Goal: Transaction & Acquisition: Obtain resource

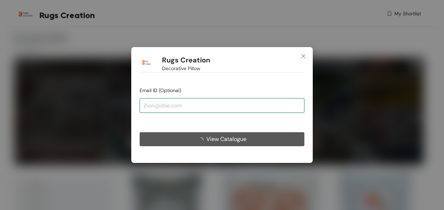
click at [177, 106] on input "email" at bounding box center [222, 105] width 165 height 14
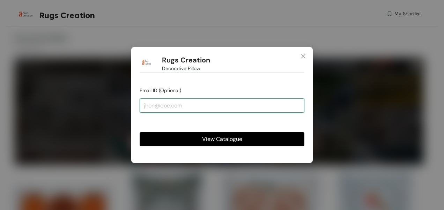
type input "[PERSON_NAME][EMAIL_ADDRESS][DOMAIN_NAME]"
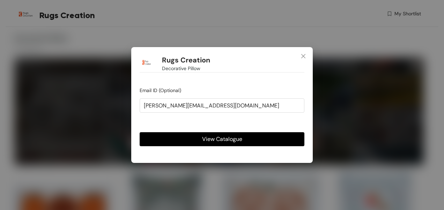
click at [224, 140] on span "View Catalogue" at bounding box center [222, 139] width 40 height 9
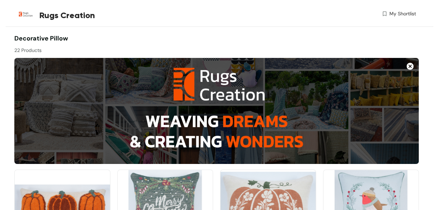
scroll to position [70, 0]
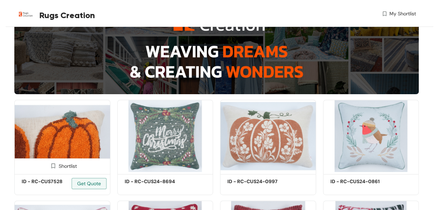
drag, startPoint x: 48, startPoint y: 142, endPoint x: 71, endPoint y: 151, distance: 24.7
click at [71, 151] on img at bounding box center [62, 136] width 96 height 72
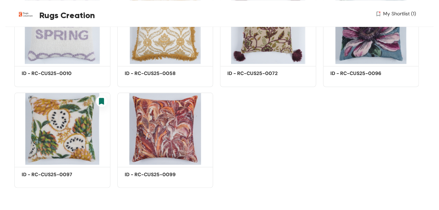
scroll to position [512, 0]
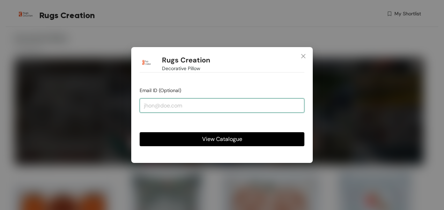
click at [172, 108] on input "email" at bounding box center [222, 105] width 165 height 14
type input "neetu@rugscreation.com"
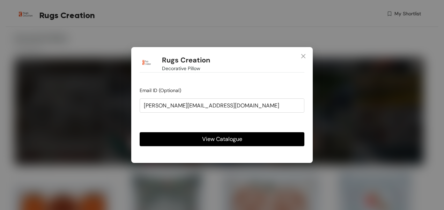
click at [221, 138] on span "View Catalogue" at bounding box center [222, 139] width 40 height 9
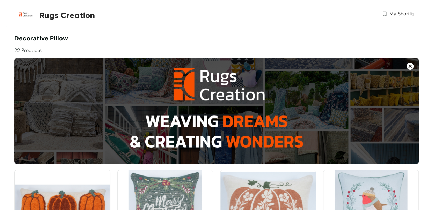
click at [411, 66] on img at bounding box center [410, 66] width 7 height 7
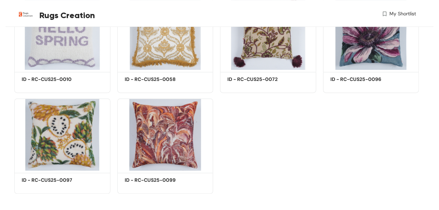
scroll to position [473, 0]
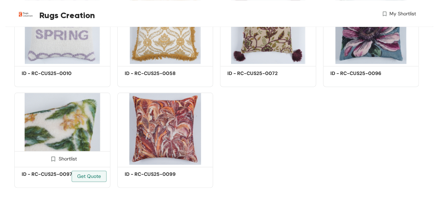
click at [86, 141] on img at bounding box center [62, 129] width 96 height 72
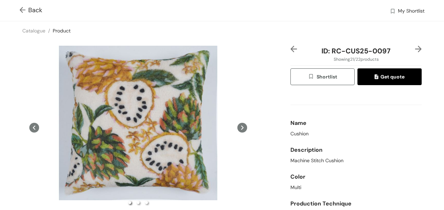
click at [378, 76] on span "Get quote" at bounding box center [390, 77] width 30 height 8
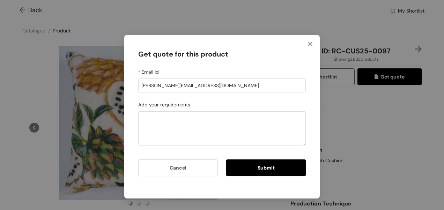
click at [311, 44] on icon "close" at bounding box center [310, 44] width 4 height 4
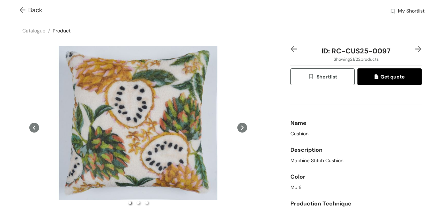
click at [314, 78] on span "Shortlist" at bounding box center [322, 77] width 29 height 8
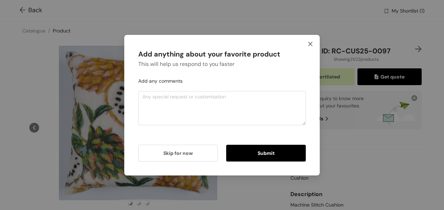
click at [314, 42] on span "Close" at bounding box center [310, 44] width 19 height 19
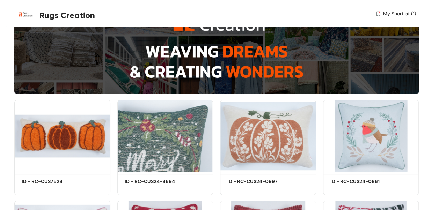
scroll to position [105, 0]
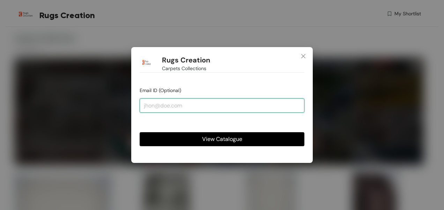
click at [149, 107] on input "email" at bounding box center [222, 105] width 165 height 14
type input "[PERSON_NAME][EMAIL_ADDRESS][DOMAIN_NAME]"
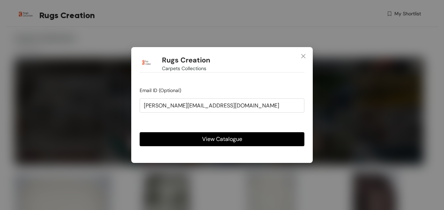
click at [217, 140] on span "View Catalogue" at bounding box center [222, 139] width 40 height 9
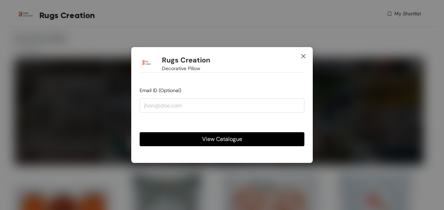
click at [305, 56] on icon "close" at bounding box center [303, 56] width 4 height 4
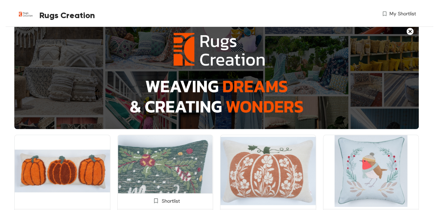
scroll to position [70, 0]
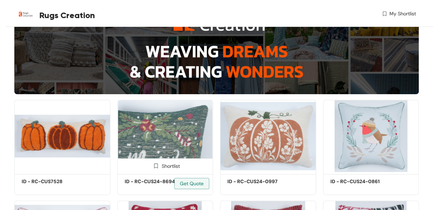
click at [171, 142] on img at bounding box center [165, 136] width 96 height 72
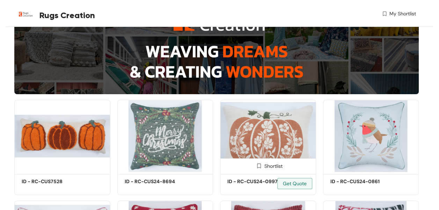
scroll to position [105, 0]
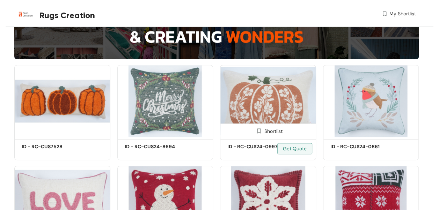
click at [276, 108] on img at bounding box center [268, 101] width 96 height 72
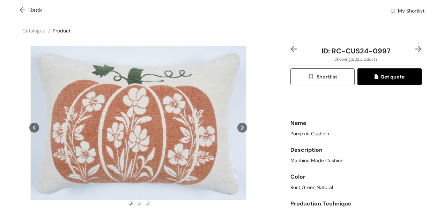
click at [331, 71] on button "Shortlist" at bounding box center [323, 76] width 64 height 17
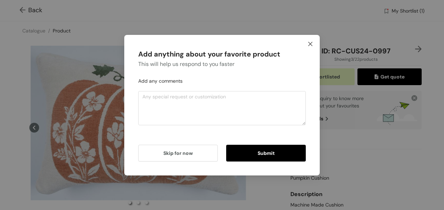
click at [311, 41] on span "Close" at bounding box center [310, 44] width 19 height 19
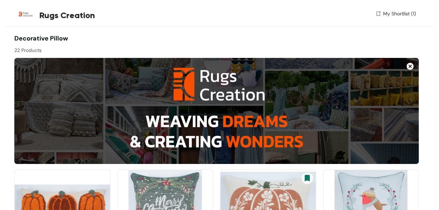
click at [402, 13] on span "My Shortlist (1)" at bounding box center [399, 13] width 33 height 7
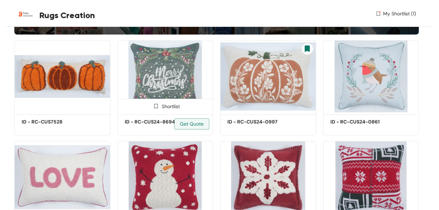
scroll to position [140, 0]
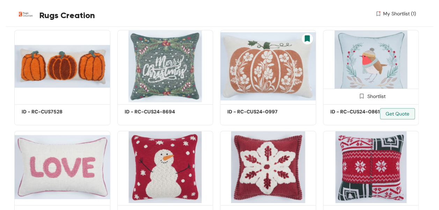
click at [373, 74] on img at bounding box center [371, 66] width 96 height 72
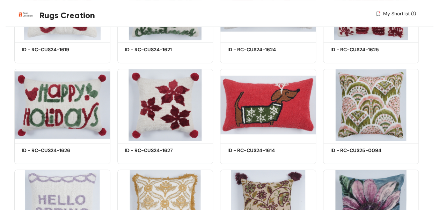
scroll to position [419, 0]
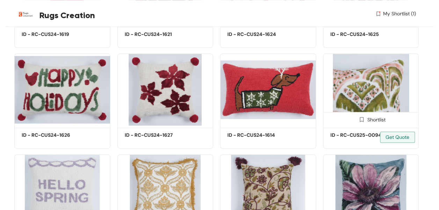
click at [366, 93] on img at bounding box center [371, 89] width 96 height 72
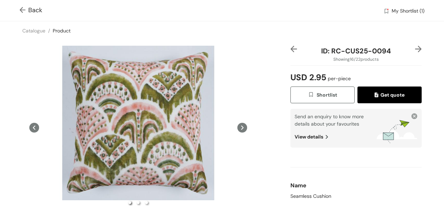
click at [321, 92] on span "Shortlist" at bounding box center [322, 95] width 29 height 8
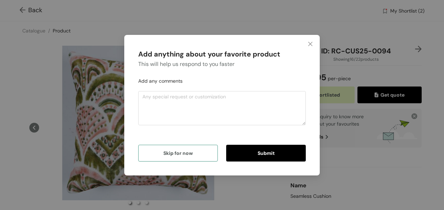
click at [176, 152] on span "Skip for now" at bounding box center [177, 153] width 29 height 8
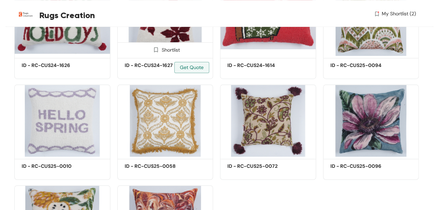
scroll to position [559, 0]
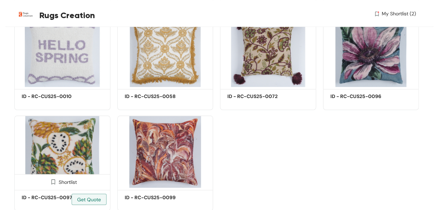
click at [76, 156] on img at bounding box center [62, 152] width 96 height 72
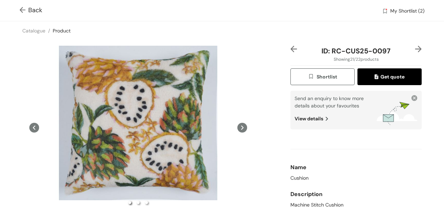
click at [319, 74] on span "Shortlist" at bounding box center [322, 77] width 29 height 8
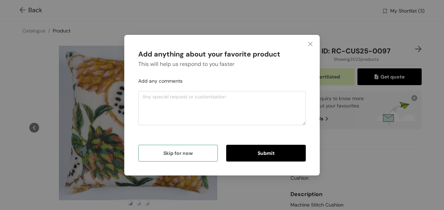
click at [187, 151] on span "Skip for now" at bounding box center [177, 153] width 29 height 8
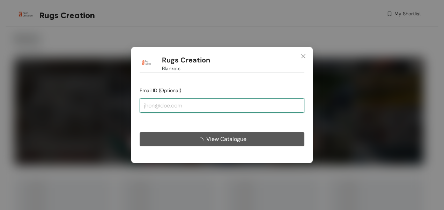
click at [152, 106] on input "email" at bounding box center [222, 105] width 165 height 14
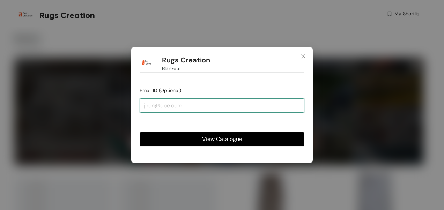
type input "[PERSON_NAME][EMAIL_ADDRESS][DOMAIN_NAME]"
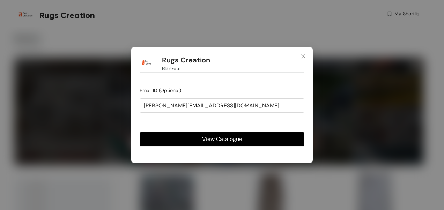
click at [233, 139] on span "View Catalogue" at bounding box center [222, 139] width 40 height 9
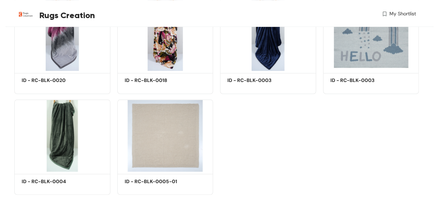
scroll to position [582, 0]
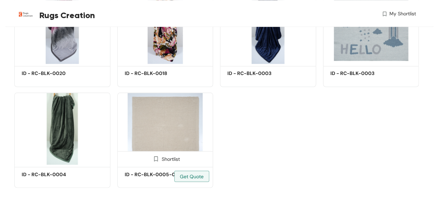
click at [175, 139] on img at bounding box center [165, 129] width 96 height 72
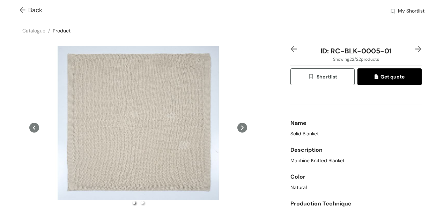
click at [332, 74] on span "Shortlist" at bounding box center [322, 77] width 29 height 8
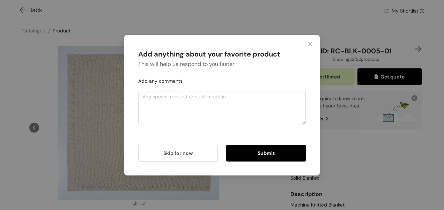
click at [262, 152] on span "Submit" at bounding box center [266, 153] width 17 height 8
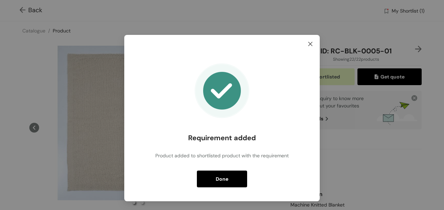
click at [311, 41] on span "Close" at bounding box center [310, 44] width 19 height 19
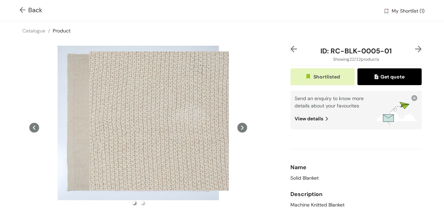
click at [159, 121] on div at bounding box center [159, 121] width 140 height 140
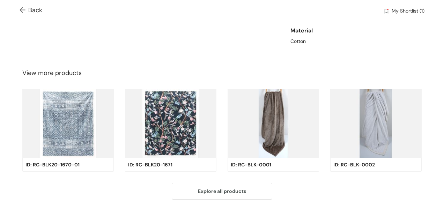
scroll to position [266, 0]
